Goal: Task Accomplishment & Management: Complete application form

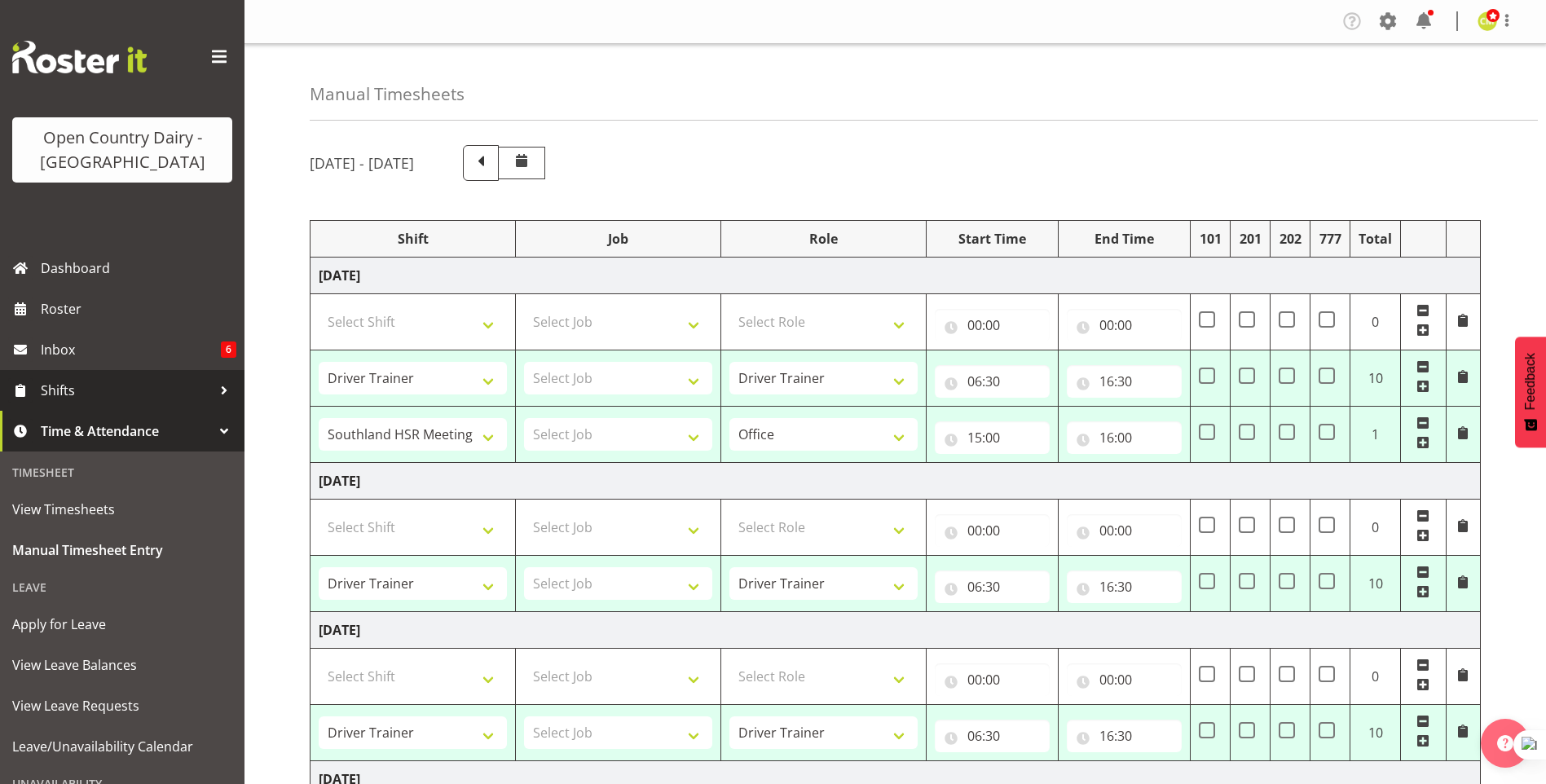
select select "54901"
select select "81473"
select select "1161"
select select "54901"
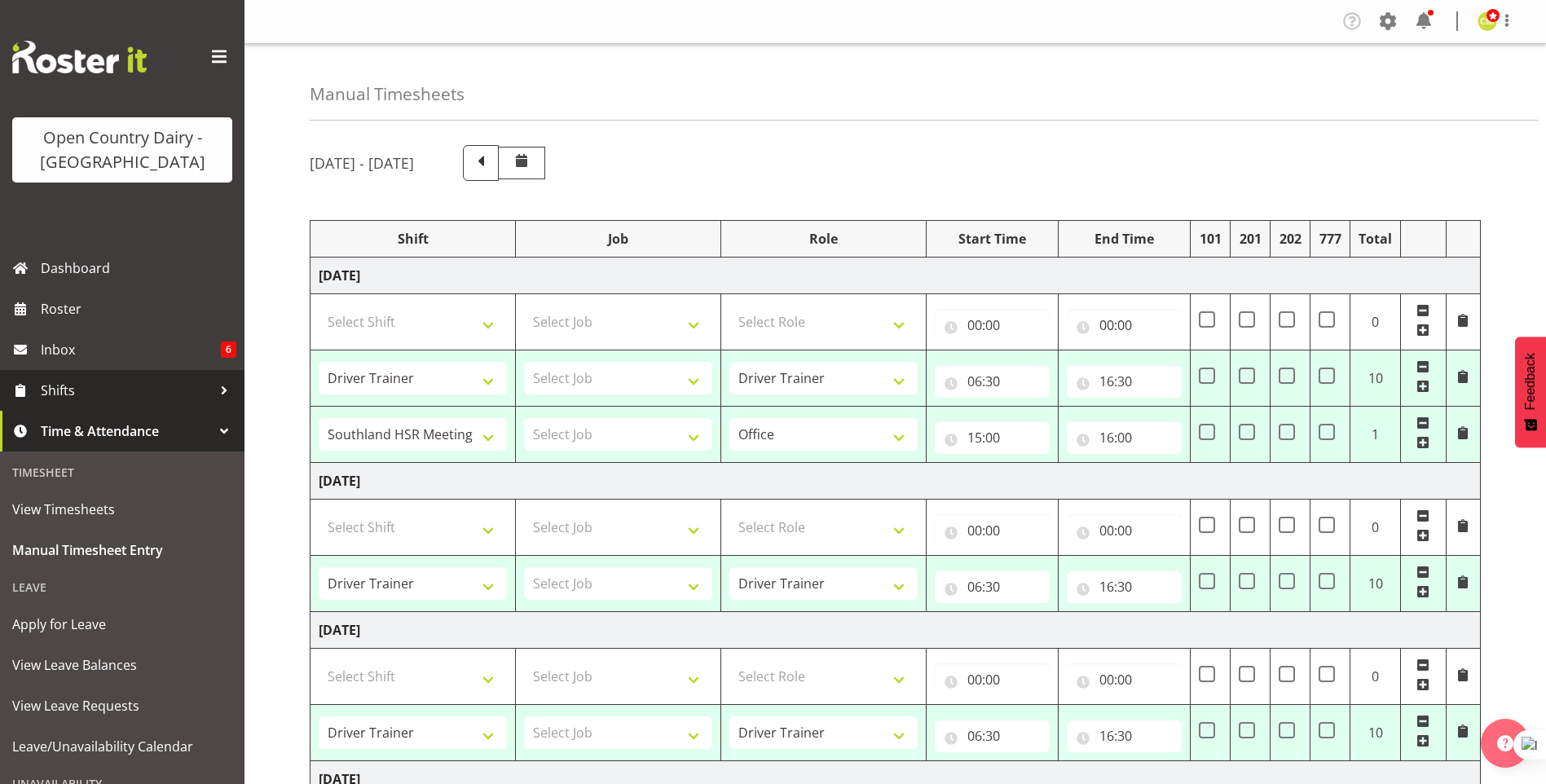
select select "54901"
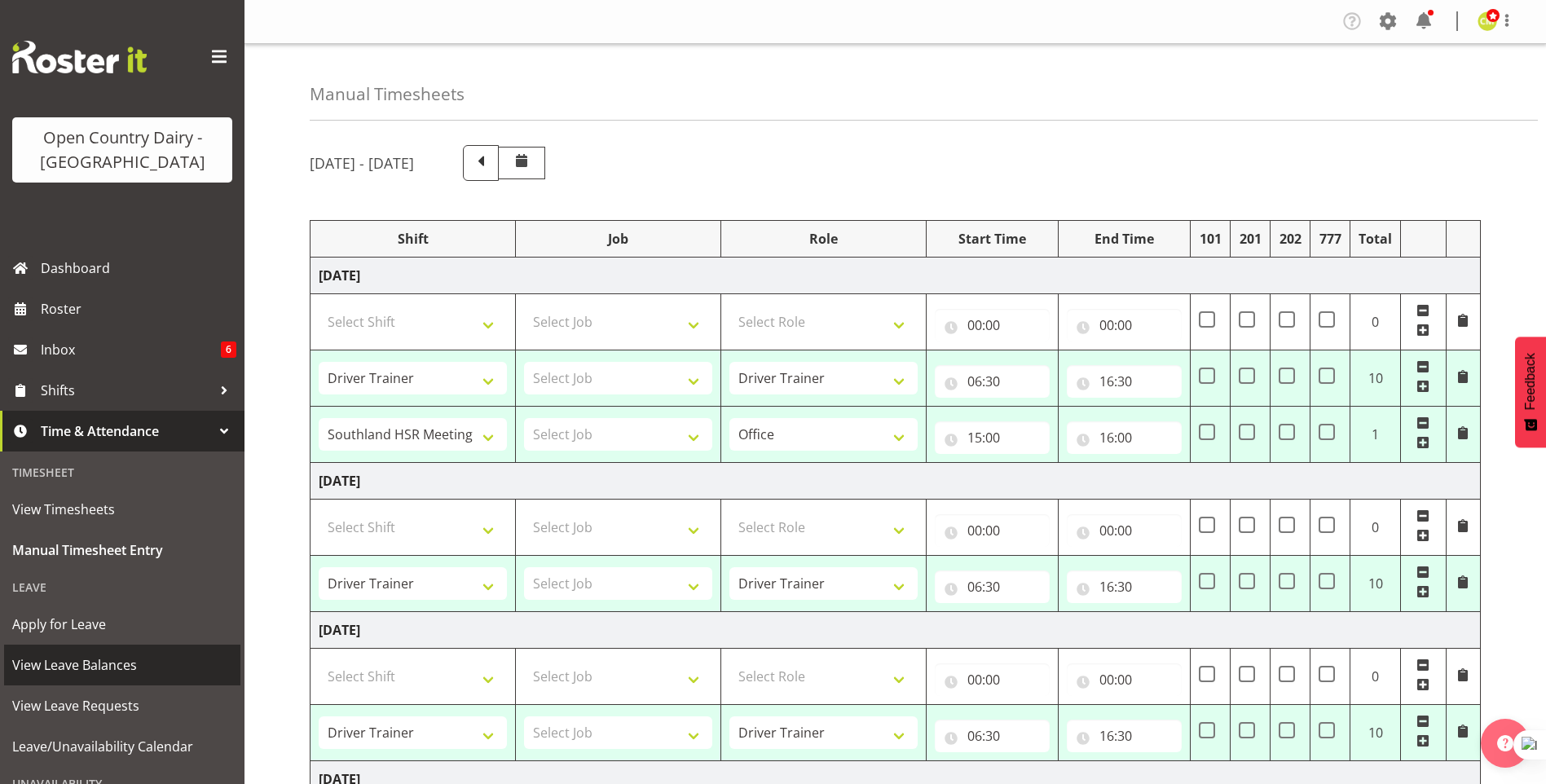
click at [68, 665] on span "View Leave Balances" at bounding box center [122, 665] width 220 height 25
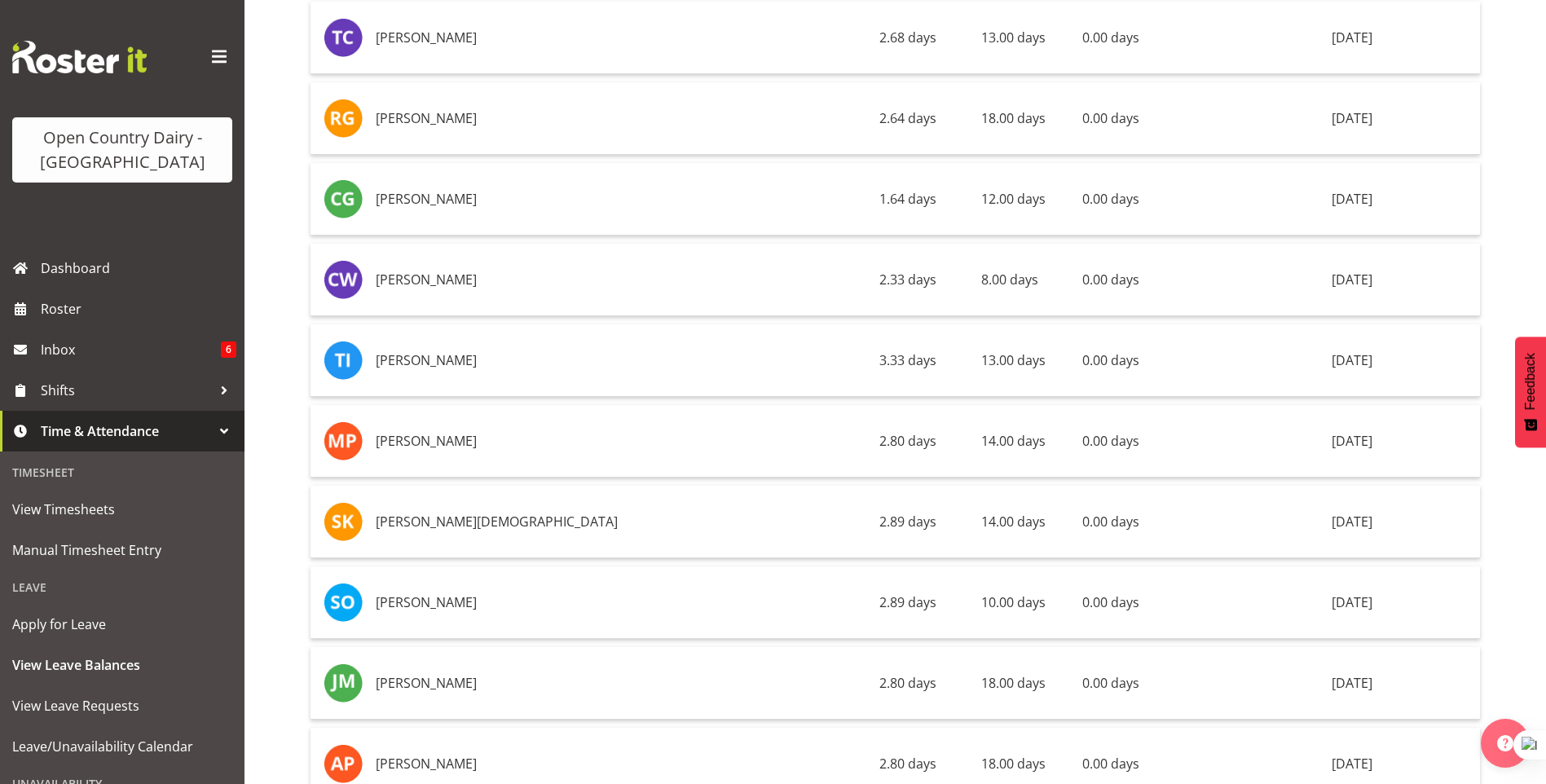
scroll to position [6843, 0]
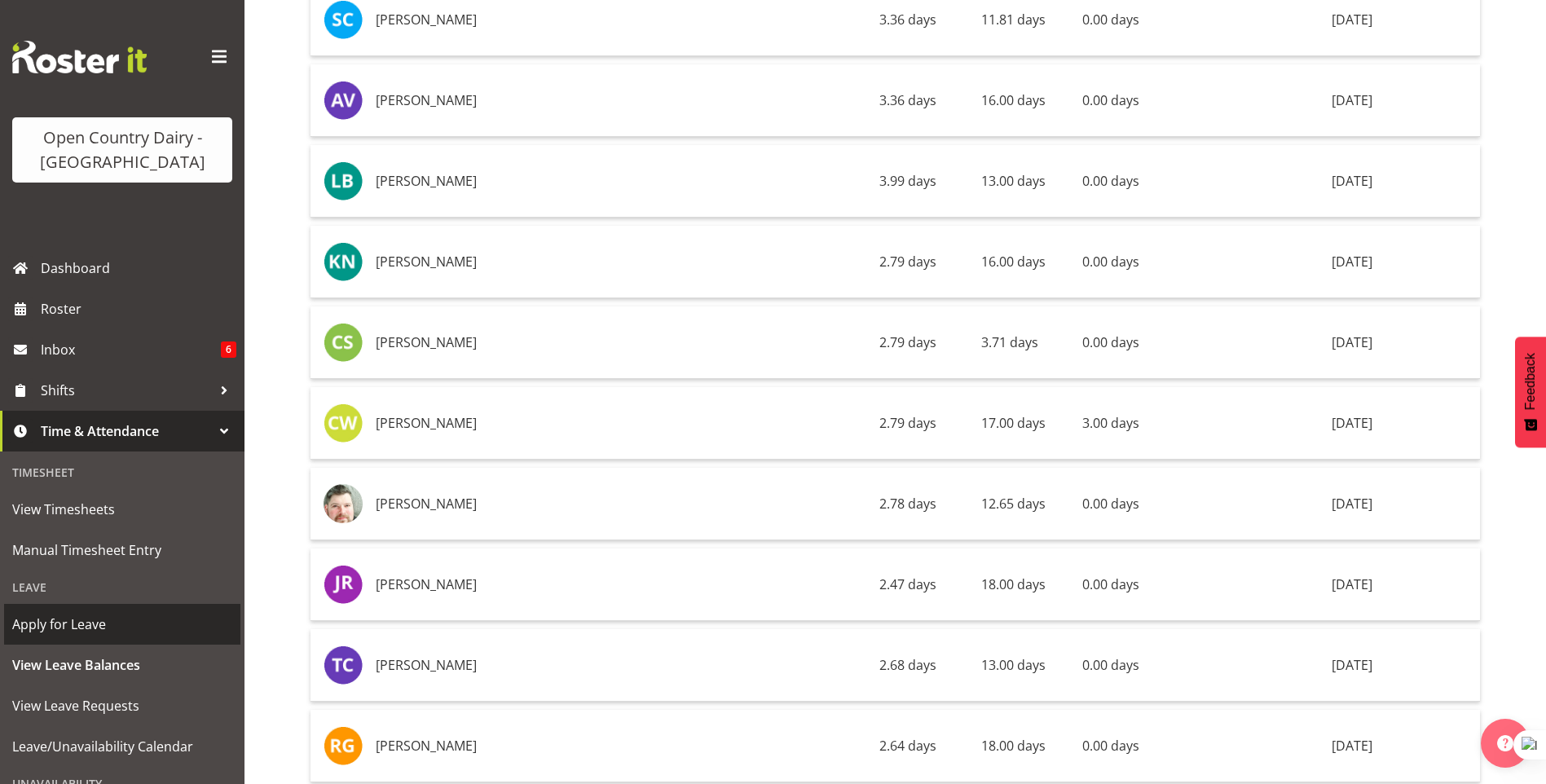
click at [60, 620] on span "Apply for Leave" at bounding box center [122, 624] width 220 height 25
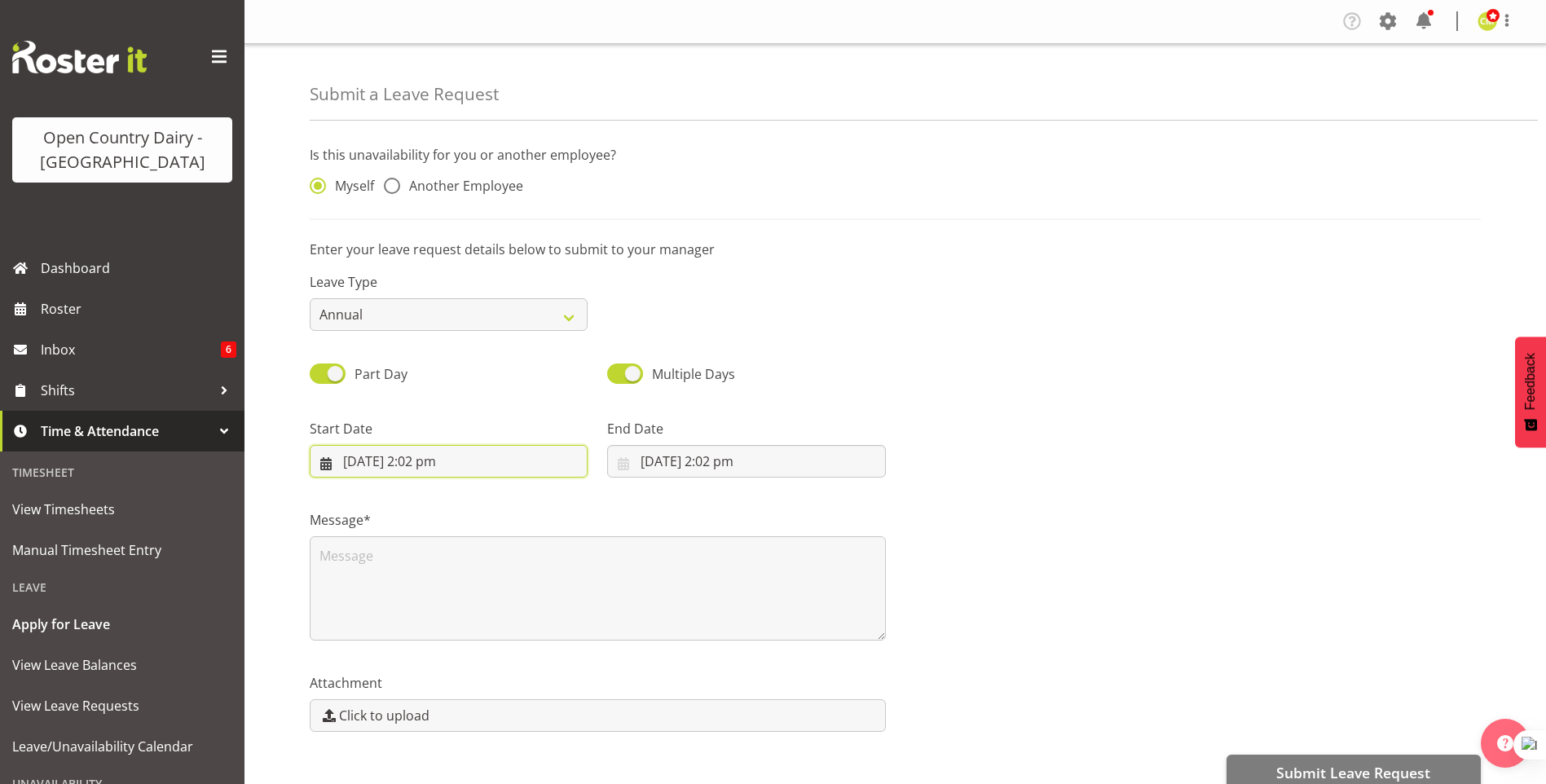
click at [331, 468] on input "[DATE] 2:02 pm" at bounding box center [449, 461] width 278 height 32
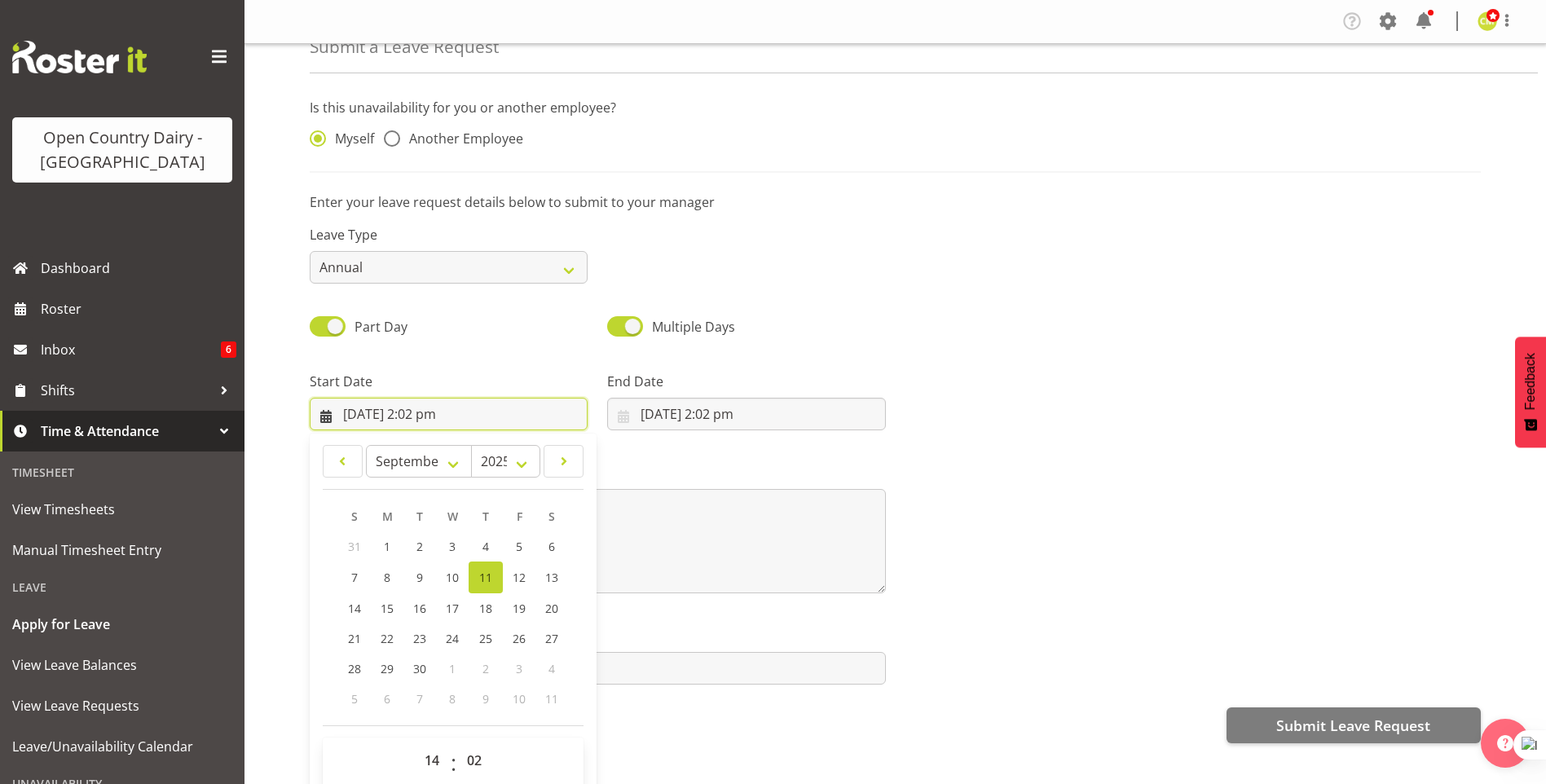
scroll to position [31, 0]
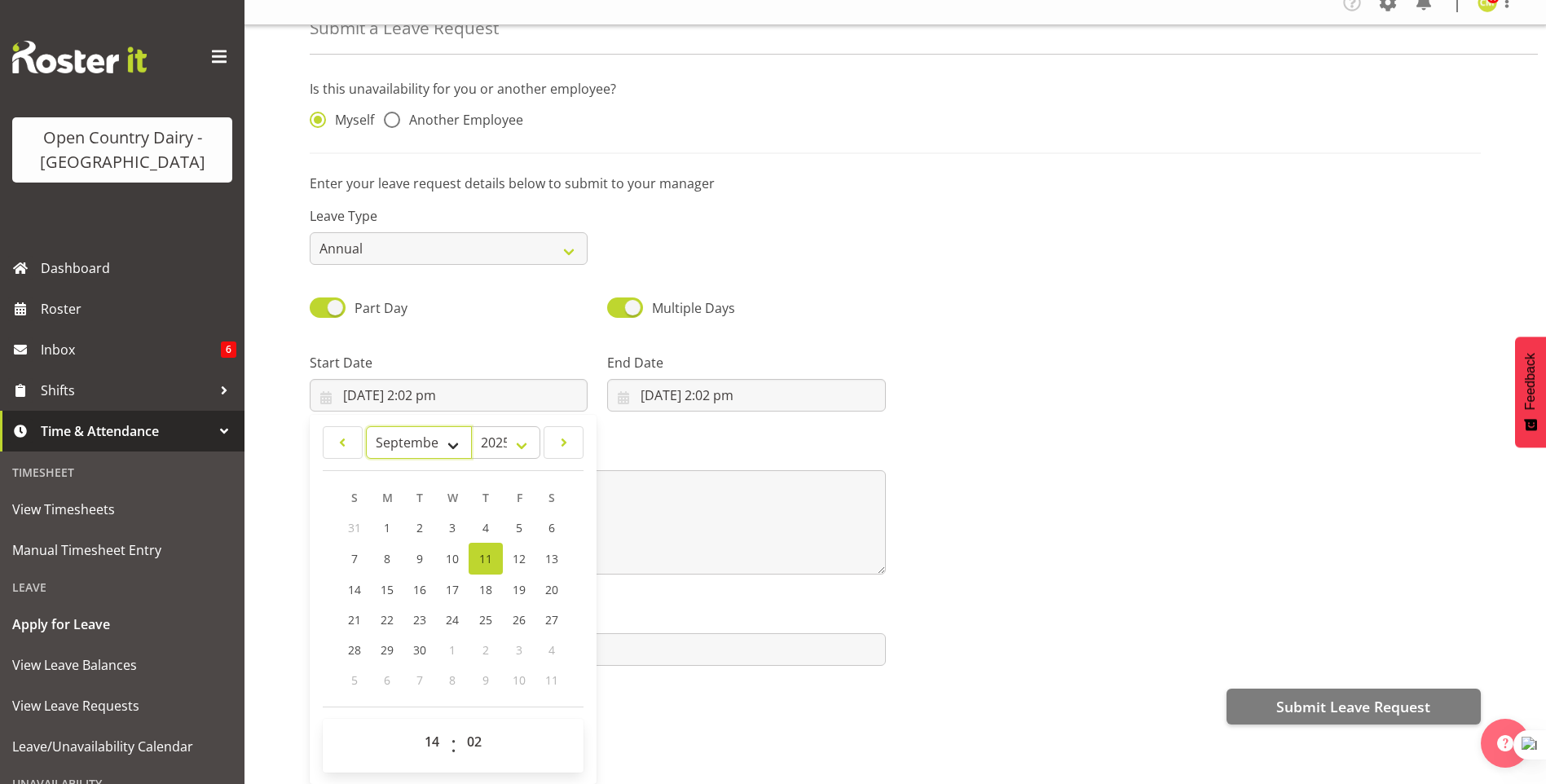
click at [457, 431] on select "January February March April May June July August September October November De…" at bounding box center [419, 442] width 106 height 32
select select "11"
click at [366, 426] on select "January February March April May June July August September October November De…" at bounding box center [419, 442] width 106 height 32
click at [384, 641] on span "29" at bounding box center [388, 649] width 13 height 15
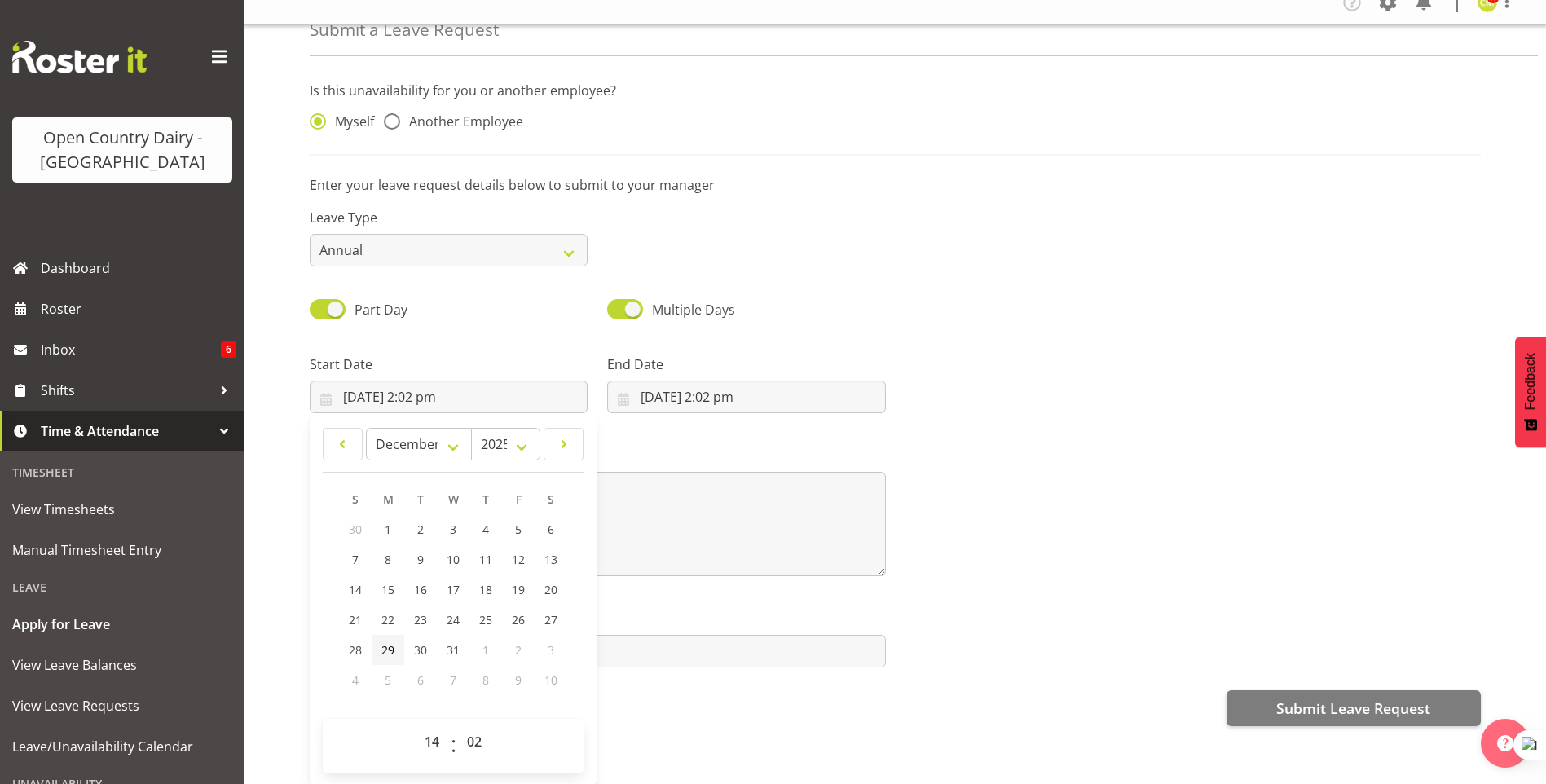
type input "[DATE] 2:02 pm"
click at [444, 387] on input "[DATE] 2:02 pm" at bounding box center [449, 396] width 278 height 32
click at [435, 732] on select "00 01 02 03 04 05 06 07 08 09 10 11 12 13 14 15 16 17 18 19 20 21 22 23" at bounding box center [434, 741] width 37 height 32
select select "23"
click at [415, 725] on select "00 01 02 03 04 05 06 07 08 09 10 11 12 13 14 15 16 17 18 19 20 21 22 23" at bounding box center [434, 741] width 37 height 32
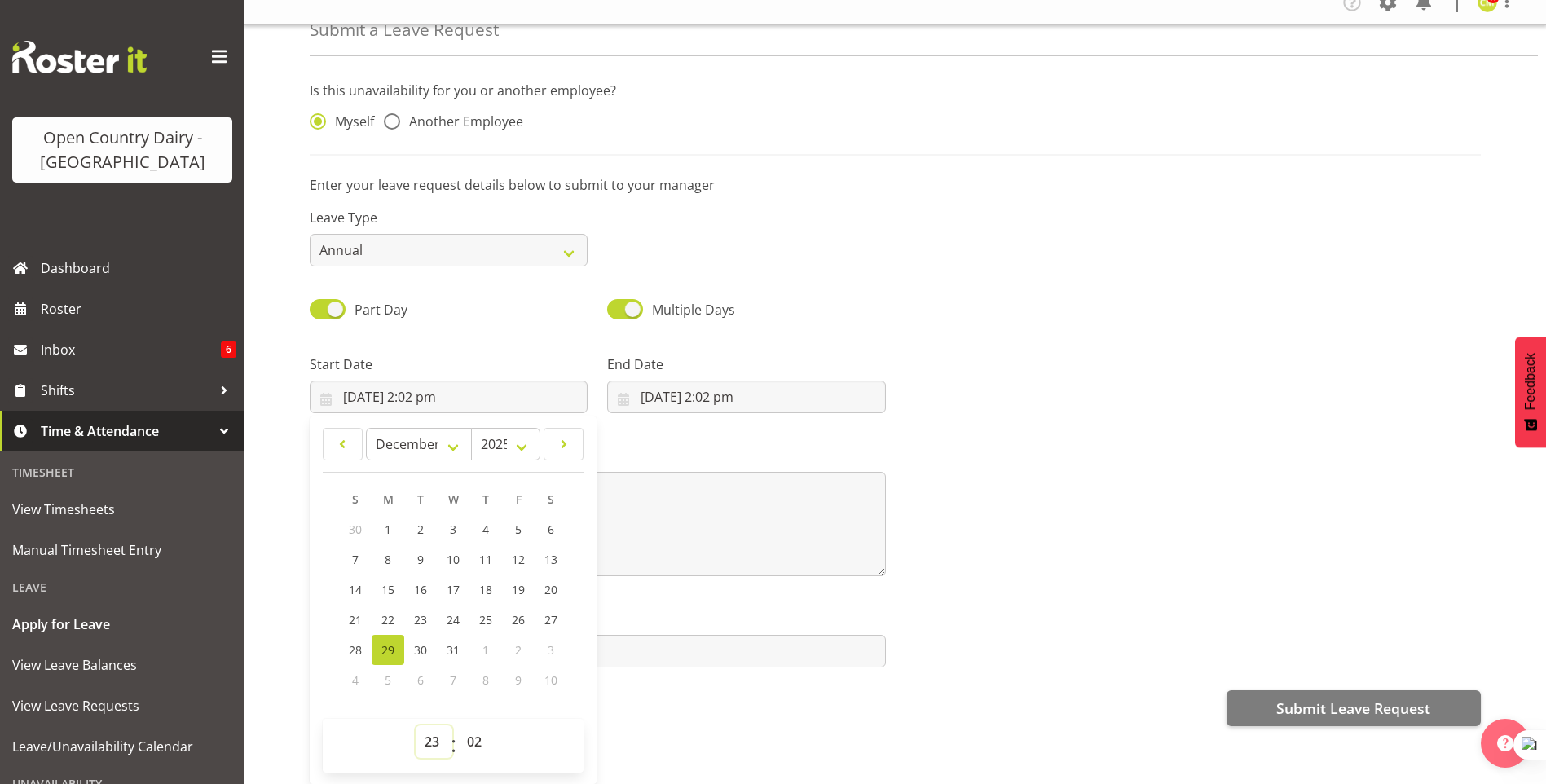
type input "[DATE] 11:02 pm"
click at [478, 732] on select "00 01 02 03 04 05 06 07 08 09 10 11 12 13 14 15 16 17 18 19 20 21 22 23 24 25 2…" at bounding box center [476, 741] width 37 height 32
select select "59"
click at [458, 725] on select "00 01 02 03 04 05 06 07 08 09 10 11 12 13 14 15 16 17 18 19 20 21 22 23 24 25 2…" at bounding box center [476, 741] width 37 height 32
type input "[DATE] 11:59 pm"
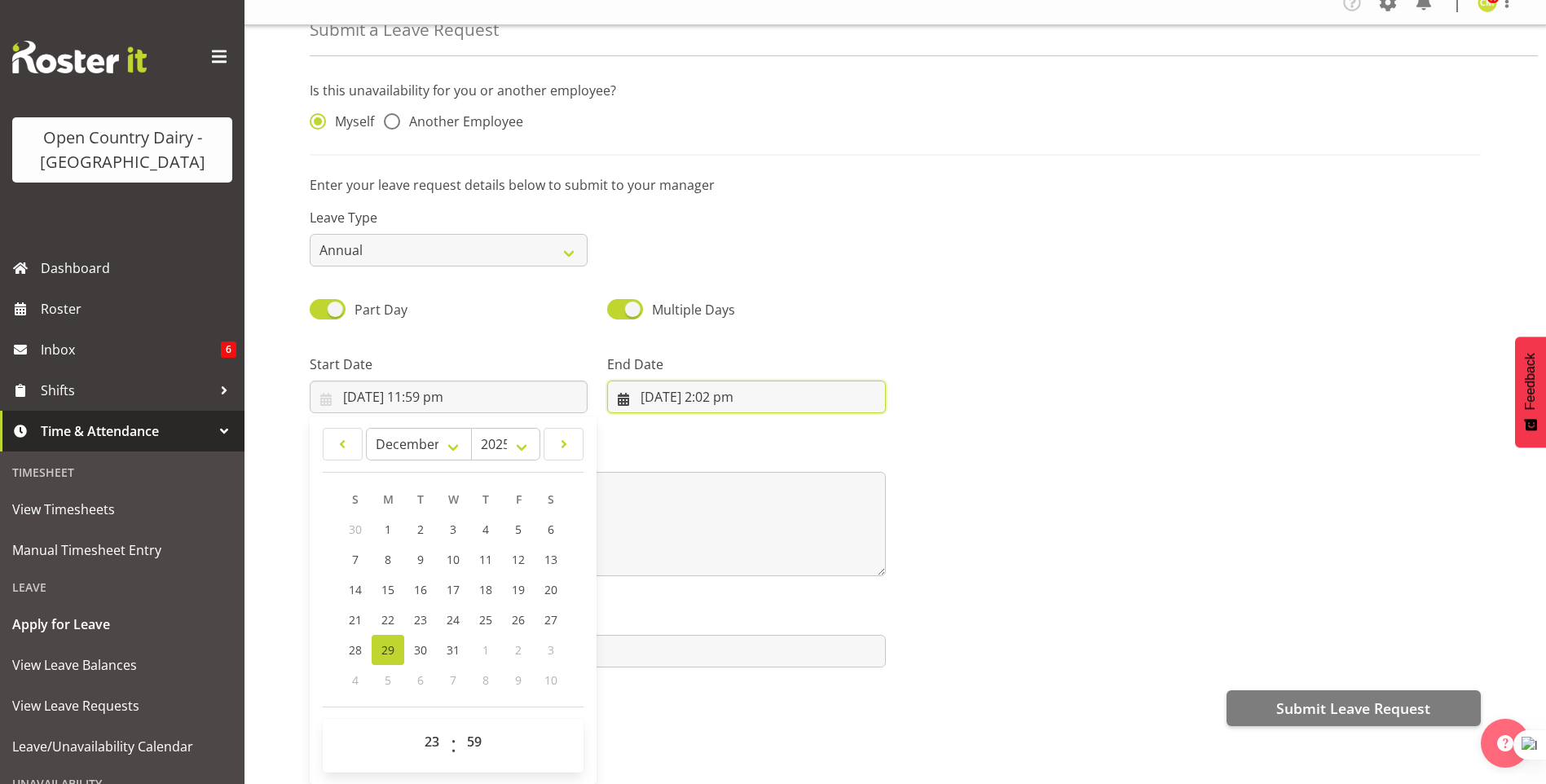
click at [624, 381] on input "[DATE] 2:02 pm" at bounding box center [746, 396] width 278 height 32
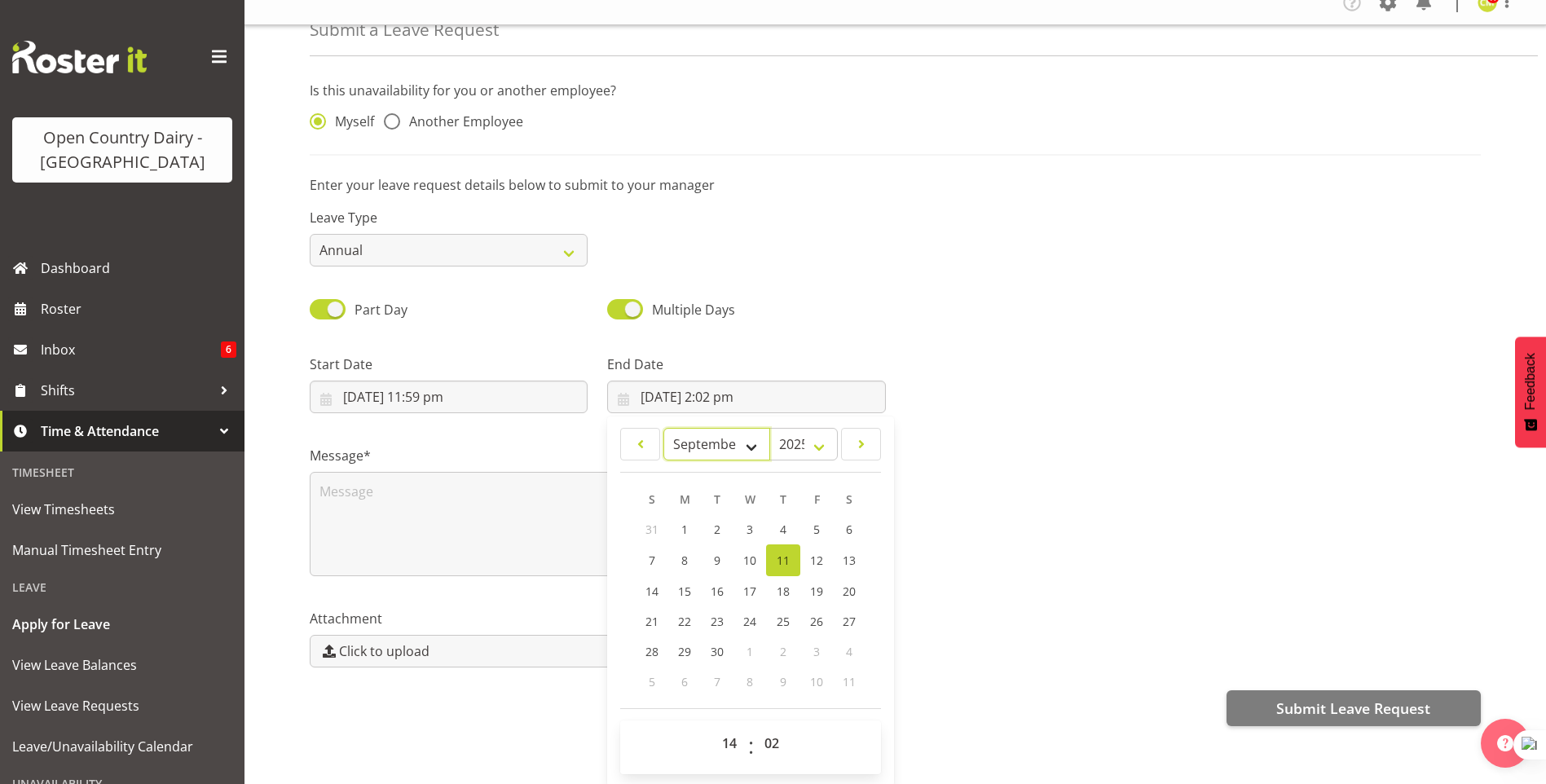
click at [748, 429] on select "January February March April May June July August September October November De…" at bounding box center [717, 444] width 106 height 32
select select "11"
click at [664, 428] on select "January February March April May June July August September October November De…" at bounding box center [717, 444] width 106 height 32
click at [744, 641] on span "31" at bounding box center [751, 649] width 13 height 15
type input "[DATE] 2:02 pm"
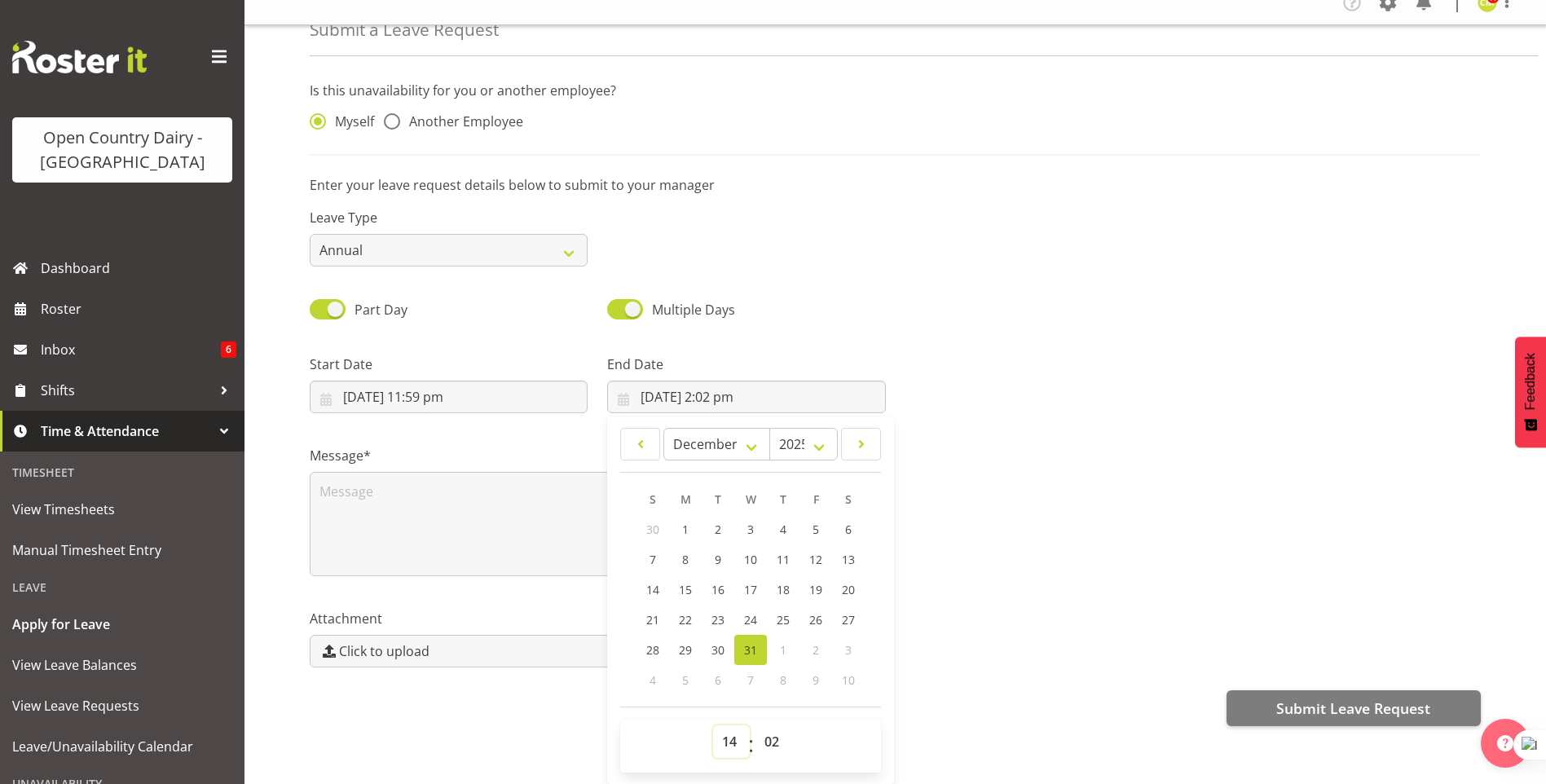
click at [721, 733] on select "00 01 02 03 04 05 06 07 08 09 10 11 12 13 14 15 16 17 18 19 20 21 22 23" at bounding box center [731, 741] width 37 height 32
select select "23"
click at [713, 725] on select "00 01 02 03 04 05 06 07 08 09 10 11 12 13 14 15 16 17 18 19 20 21 22 23" at bounding box center [731, 741] width 37 height 32
type input "[DATE] 11:02 pm"
click at [764, 733] on select "00 01 02 03 04 05 06 07 08 09 10 11 12 13 14 15 16 17 18 19 20 21 22 23 24 25 2…" at bounding box center [774, 741] width 37 height 32
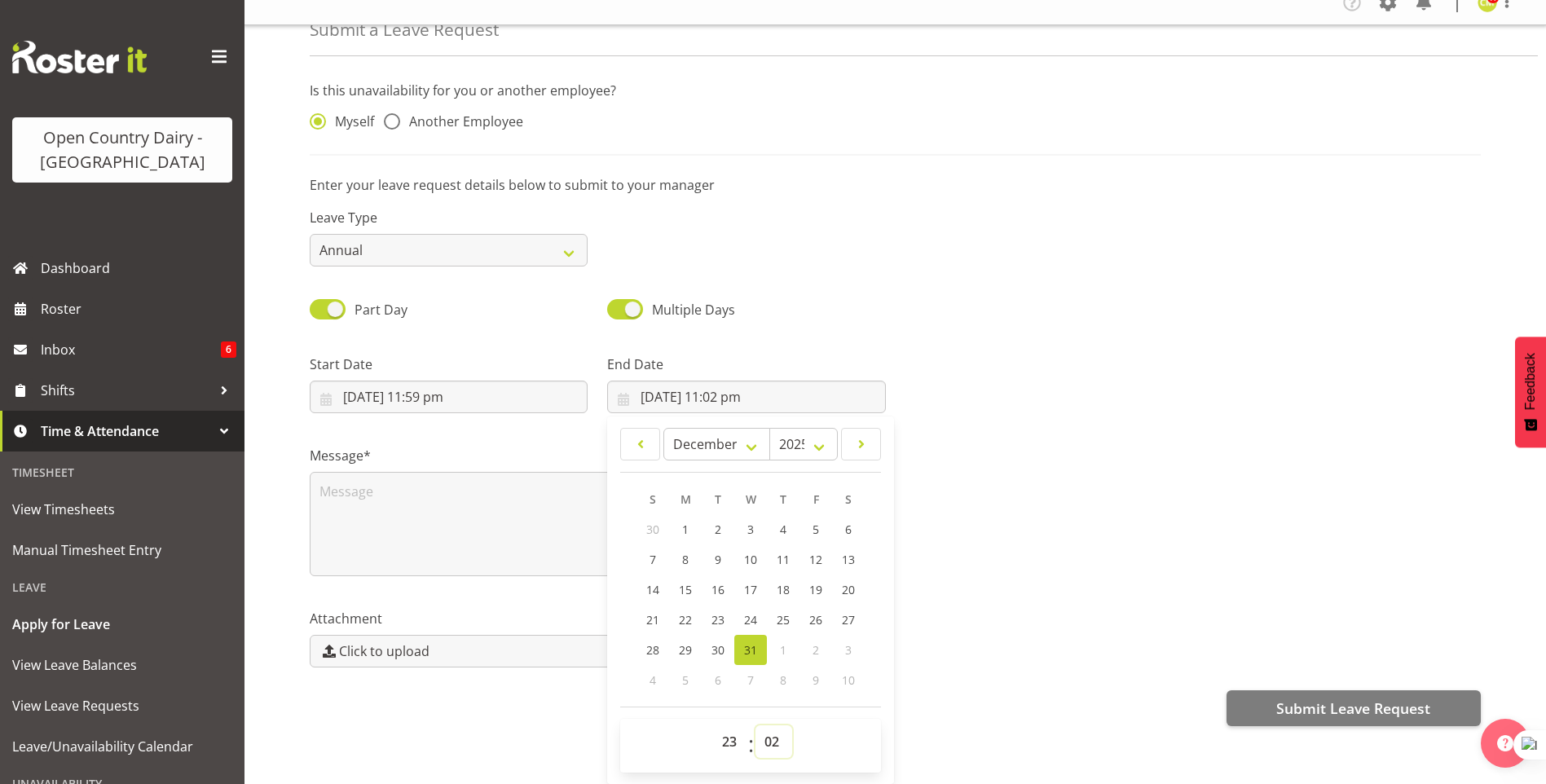
select select "59"
click at [756, 725] on select "00 01 02 03 04 05 06 07 08 09 10 11 12 13 14 15 16 17 18 19 20 21 22 23 24 25 2…" at bounding box center [774, 741] width 37 height 32
type input "[DATE] 11:59 pm"
drag, startPoint x: 850, startPoint y: 331, endPoint x: 899, endPoint y: 200, distance: 139.9
click at [850, 332] on div "End Date [DATE] 11:59 pm January February March April May June July August Sept…" at bounding box center [745, 377] width 298 height 91
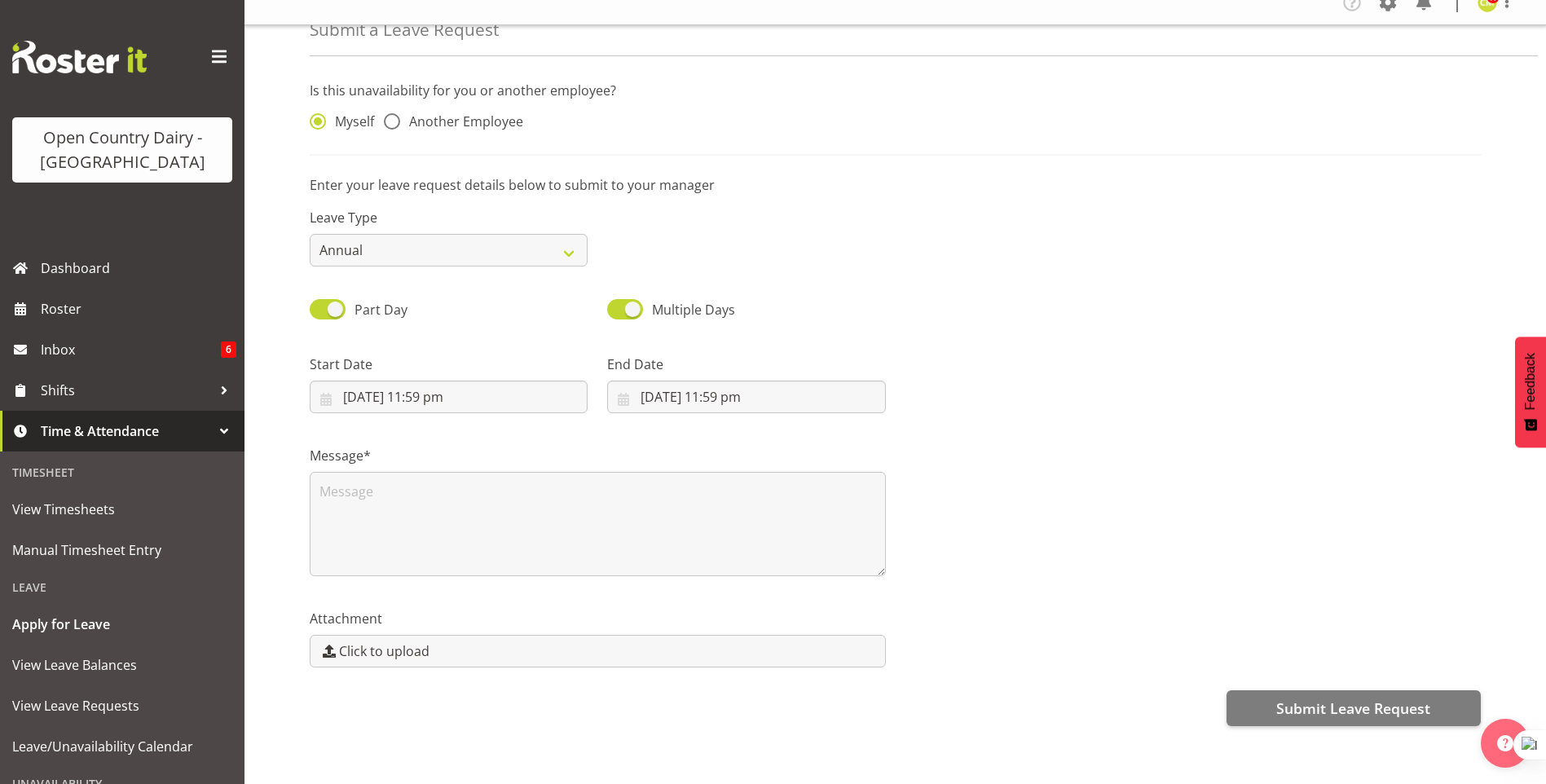
scroll to position [0, 0]
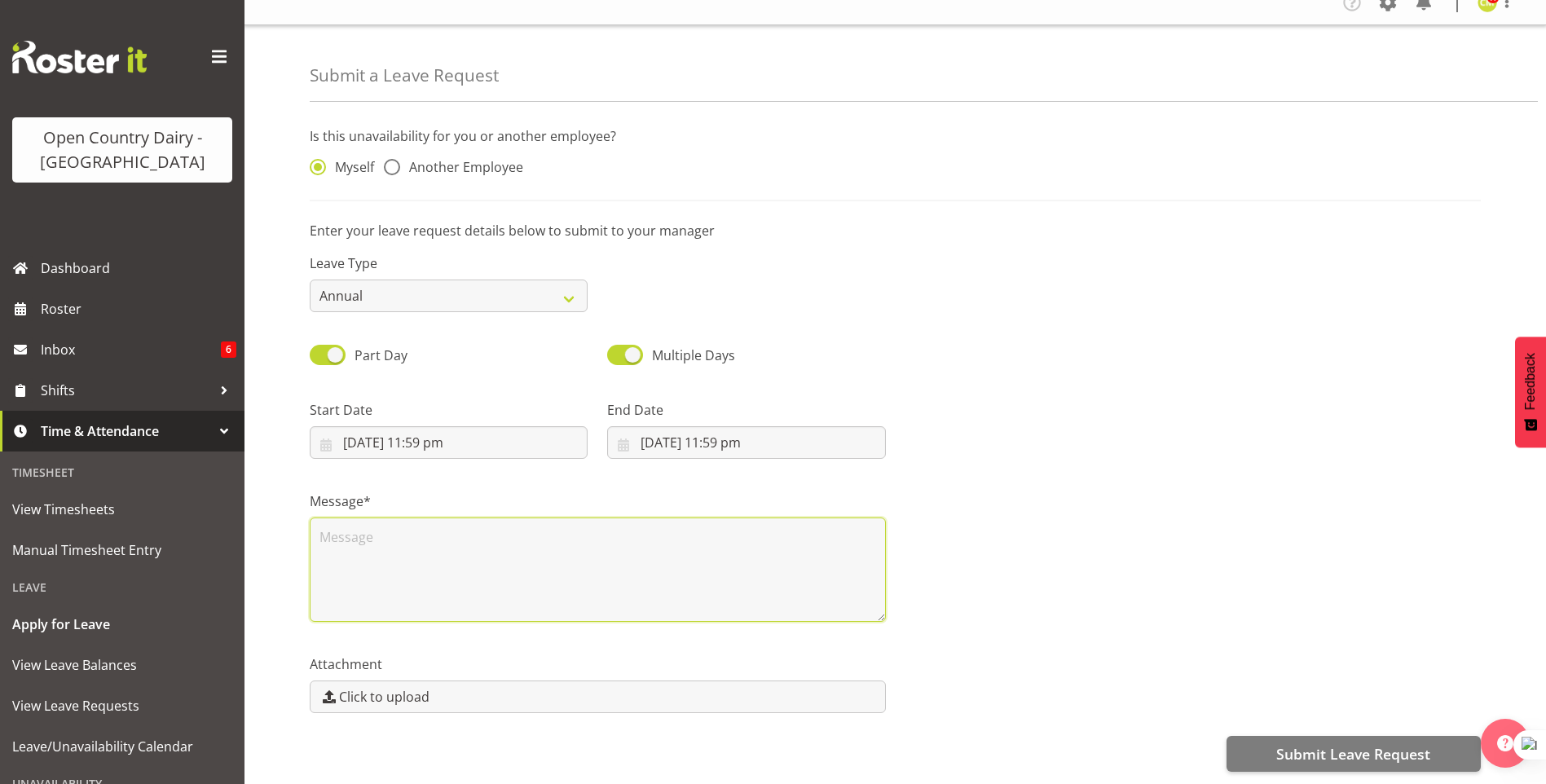
click at [319, 520] on textarea at bounding box center [598, 569] width 576 height 105
type textarea "Xmas leave"
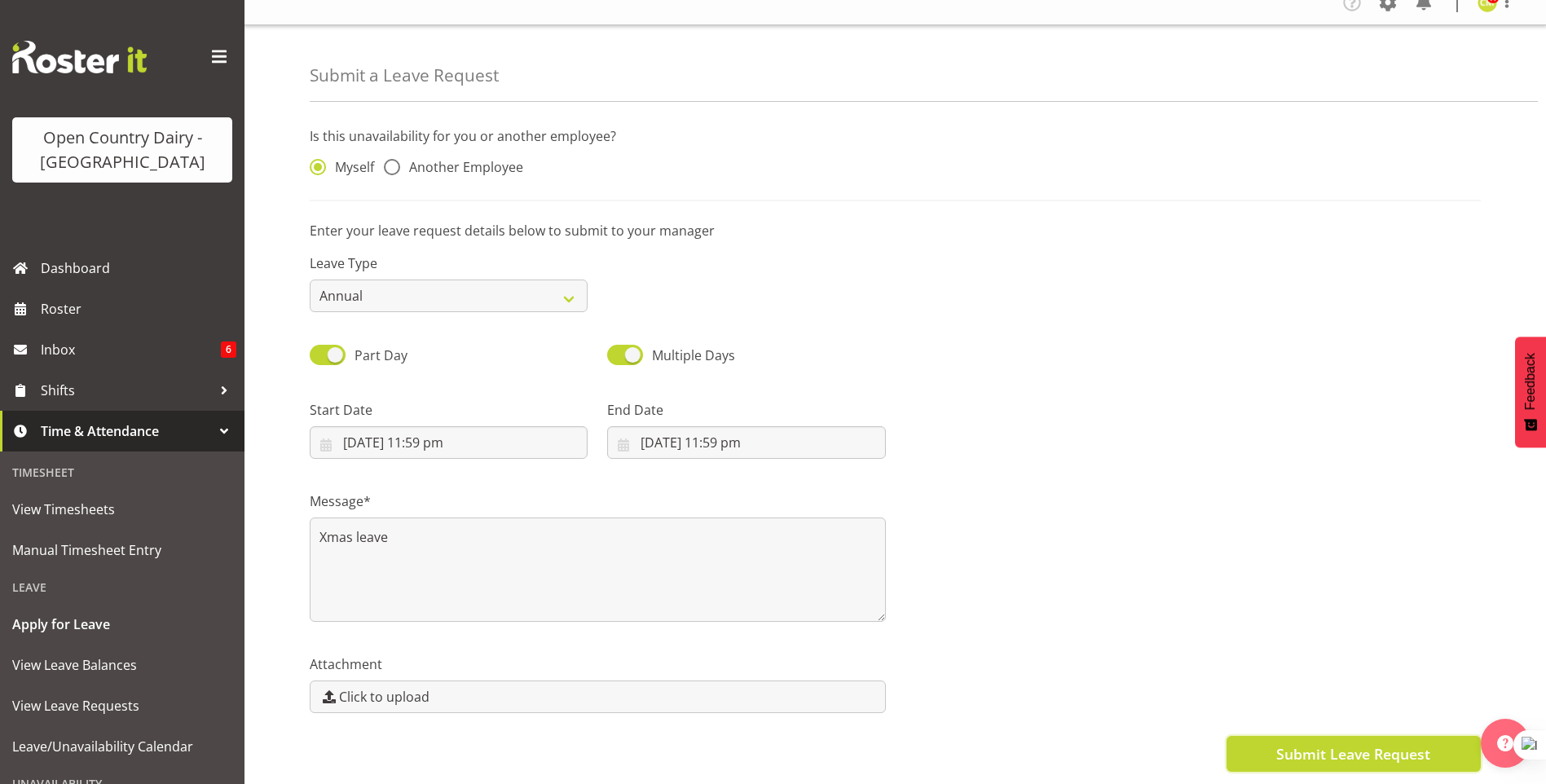
click at [1319, 743] on span "Submit Leave Request" at bounding box center [1353, 754] width 154 height 21
